Goal: Transaction & Acquisition: Purchase product/service

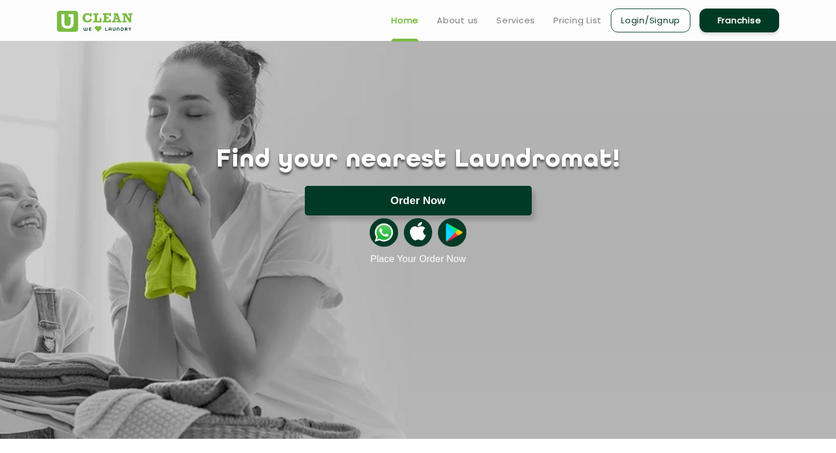
click at [458, 204] on button "Order Now" at bounding box center [418, 201] width 227 height 30
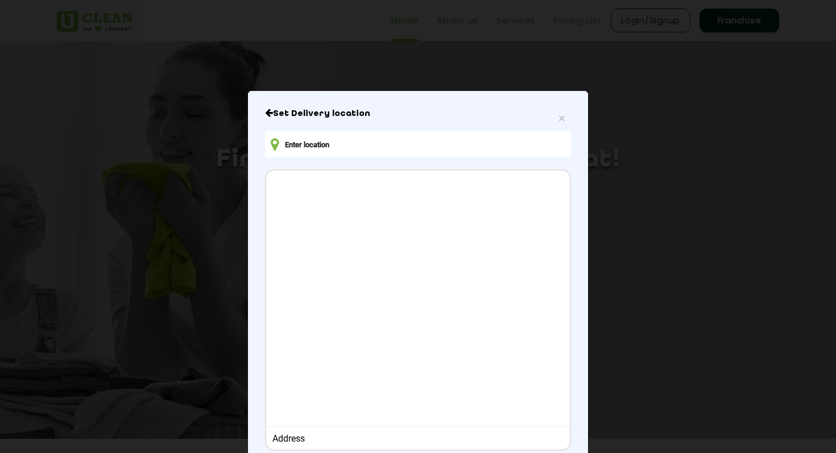
click at [483, 143] on input "text" at bounding box center [418, 144] width 306 height 26
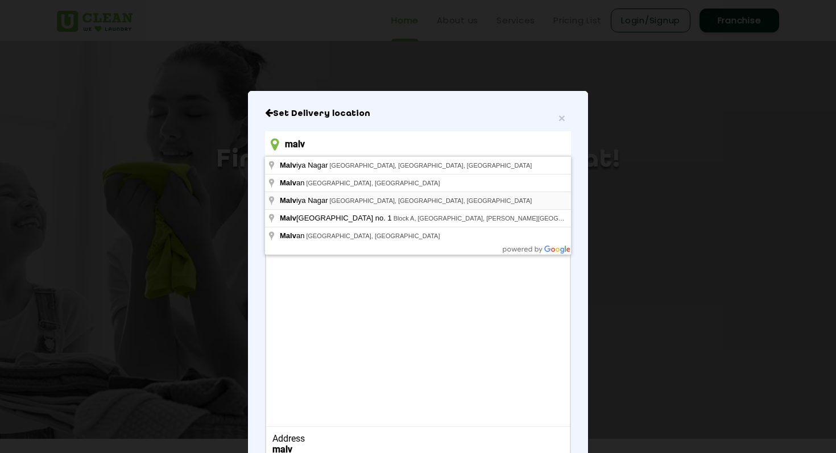
type input "[PERSON_NAME] Nagar, [GEOGRAPHIC_DATA], [GEOGRAPHIC_DATA], [GEOGRAPHIC_DATA]"
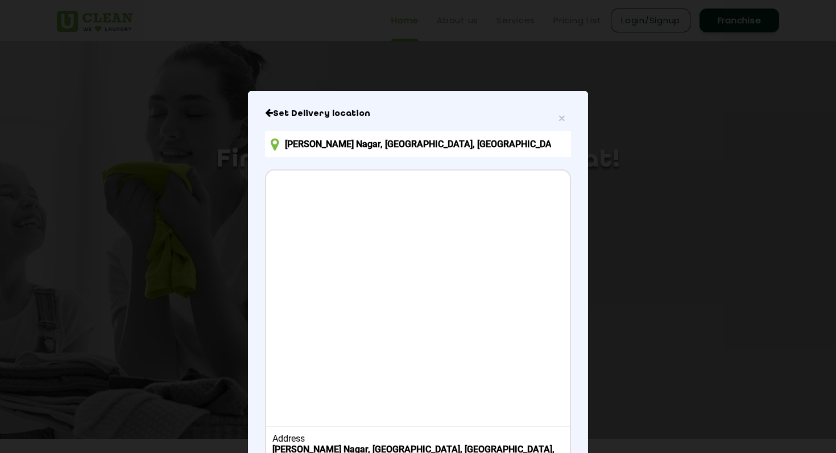
scroll to position [83, 0]
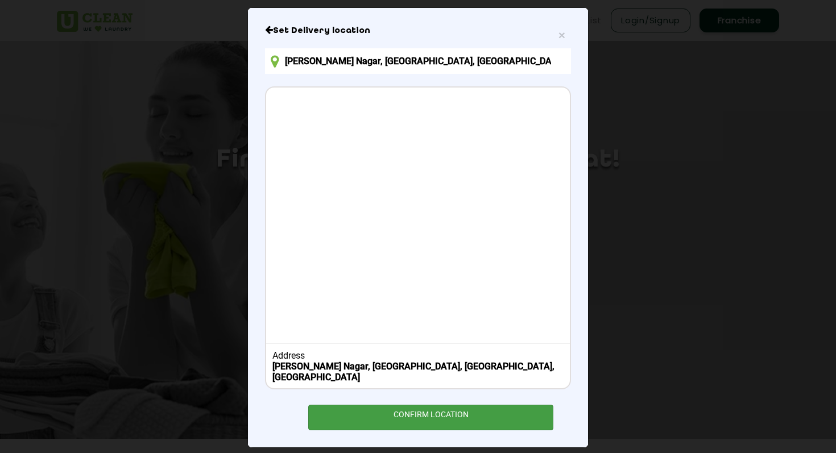
click at [390, 405] on div "CONFIRM LOCATION" at bounding box center [430, 418] width 245 height 26
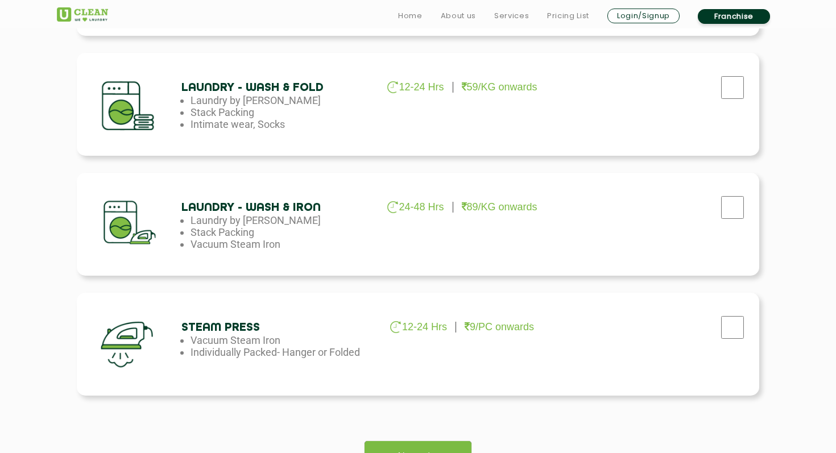
scroll to position [667, 0]
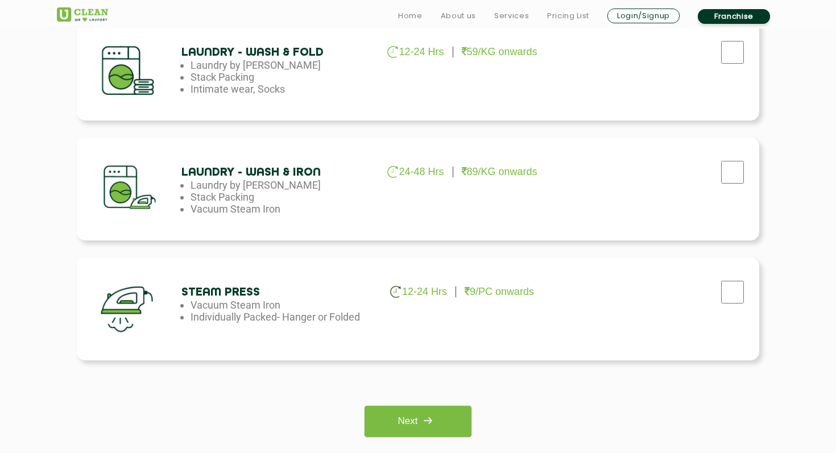
checkbox input "true"
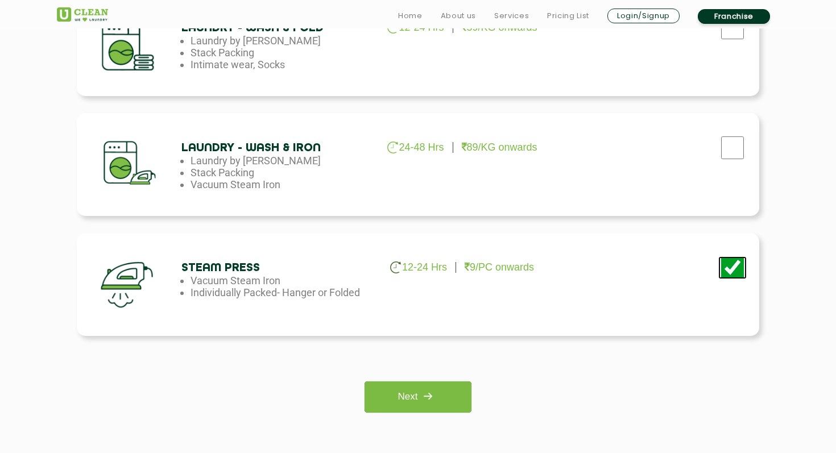
scroll to position [844, 0]
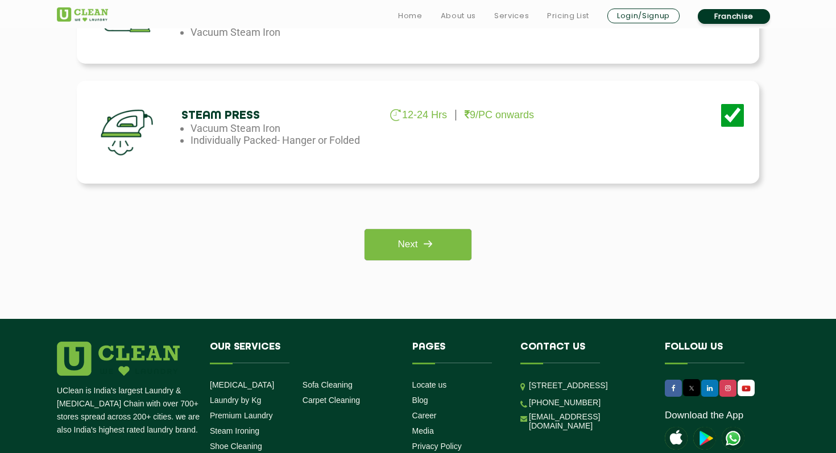
click at [454, 226] on div "Please select the service Next" at bounding box center [418, 231] width 682 height 60
click at [454, 242] on link "Next" at bounding box center [417, 244] width 106 height 31
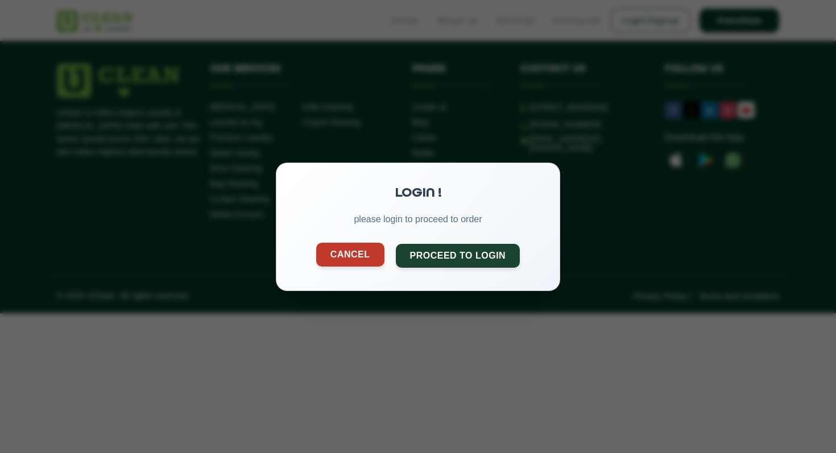
click at [369, 263] on button "Cancel" at bounding box center [350, 254] width 68 height 24
